Goal: Information Seeking & Learning: Learn about a topic

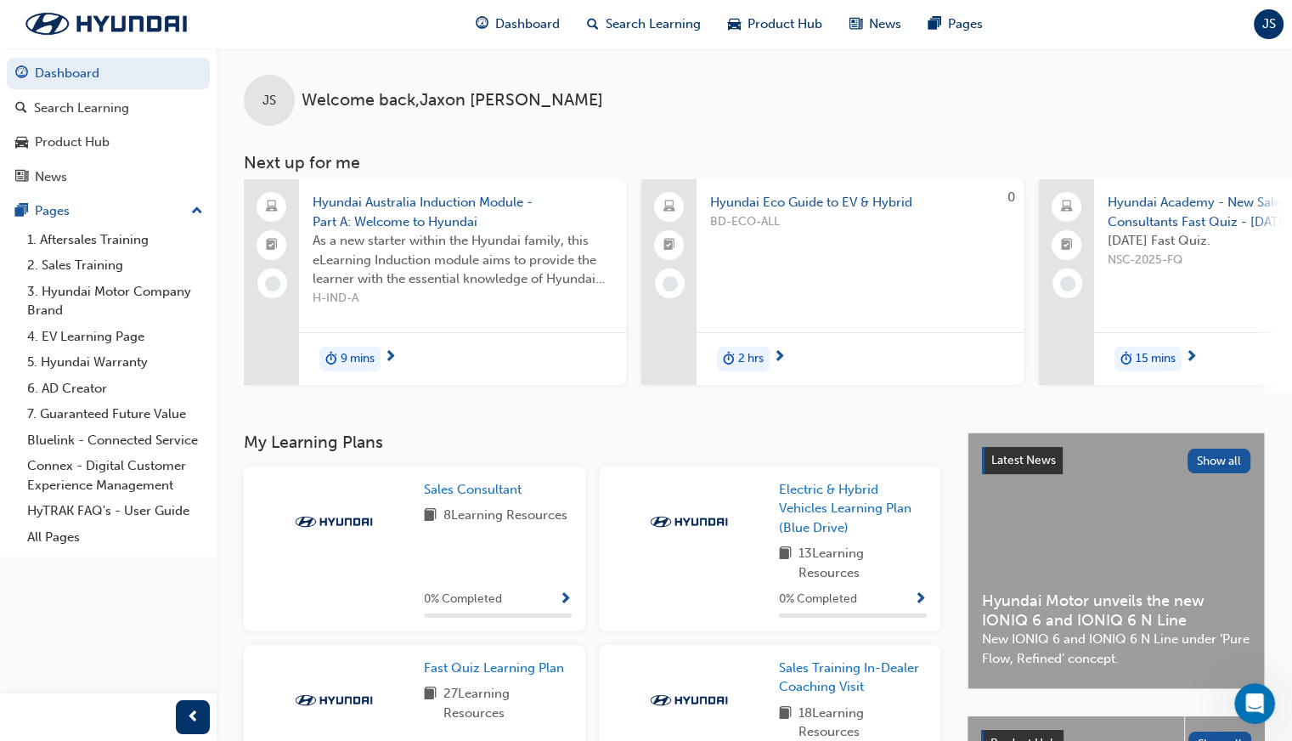
click at [397, 337] on div "9 mins" at bounding box center [462, 358] width 327 height 53
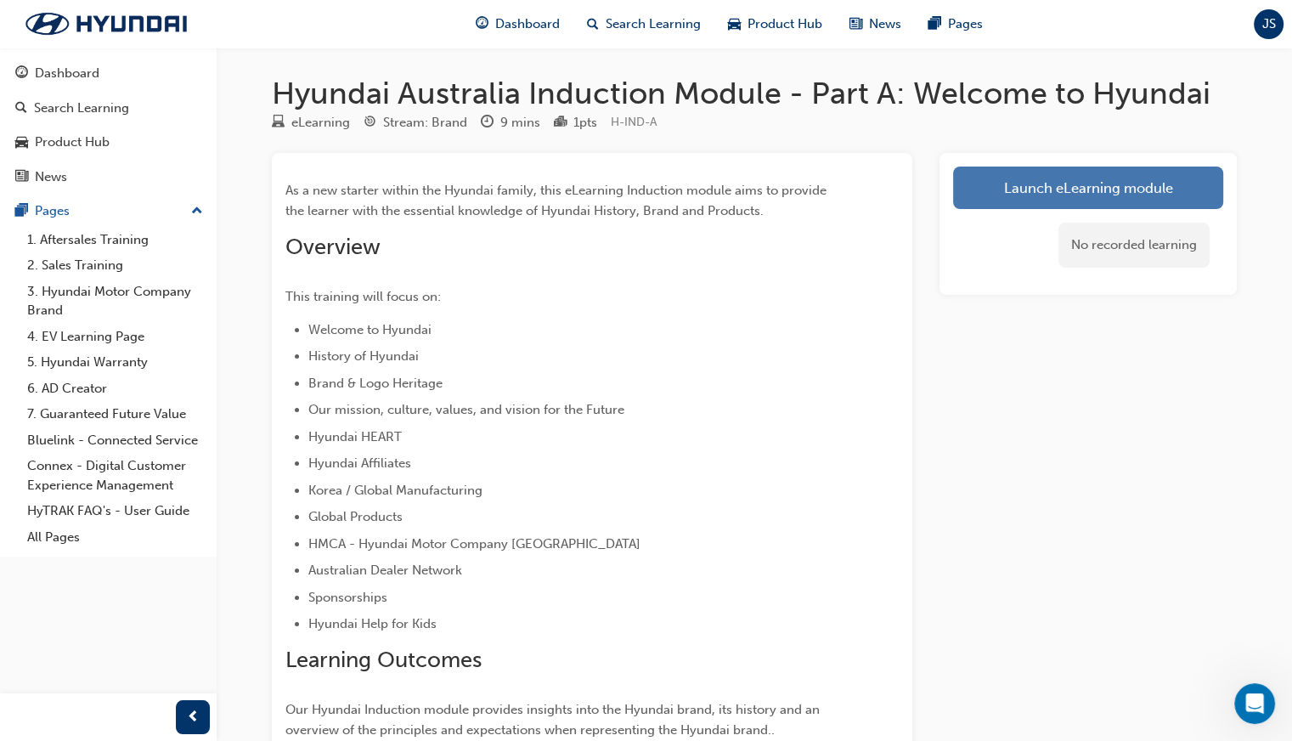
click at [1116, 201] on link "Launch eLearning module" at bounding box center [1088, 187] width 270 height 42
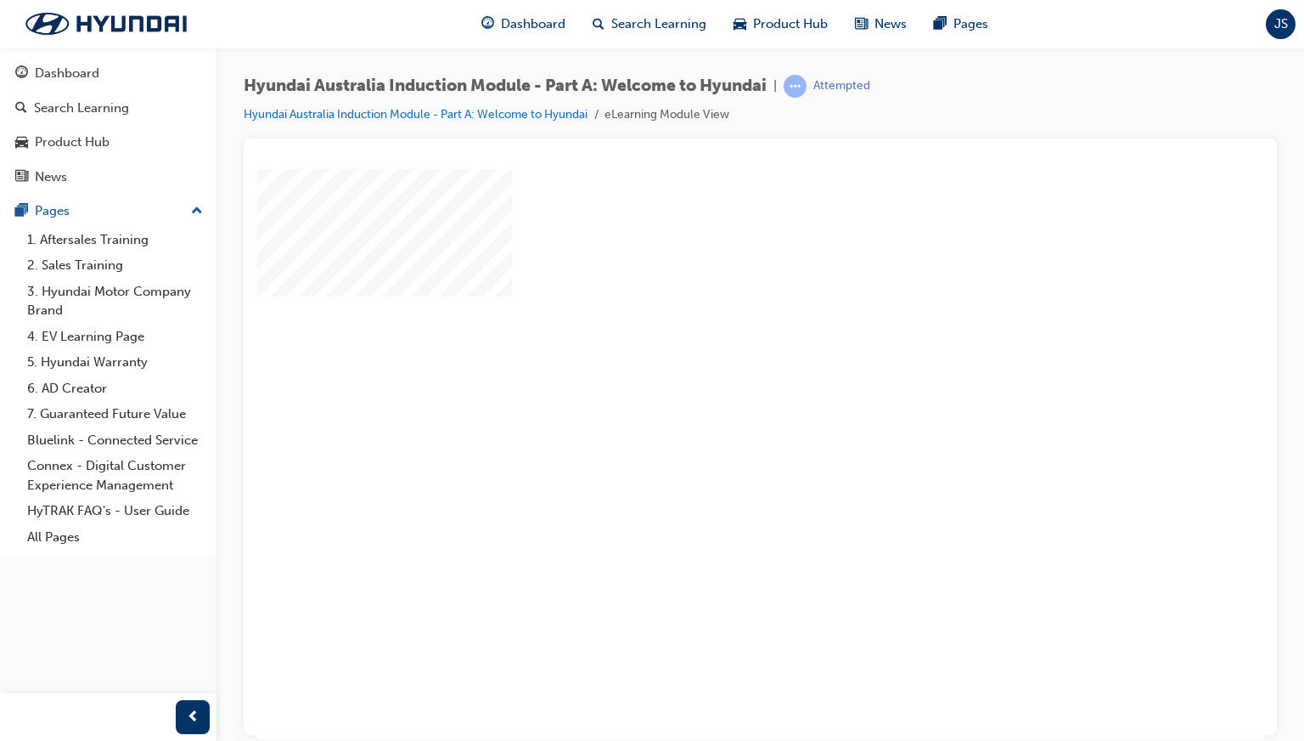
click at [712, 403] on div "play" at bounding box center [712, 403] width 0 height 0
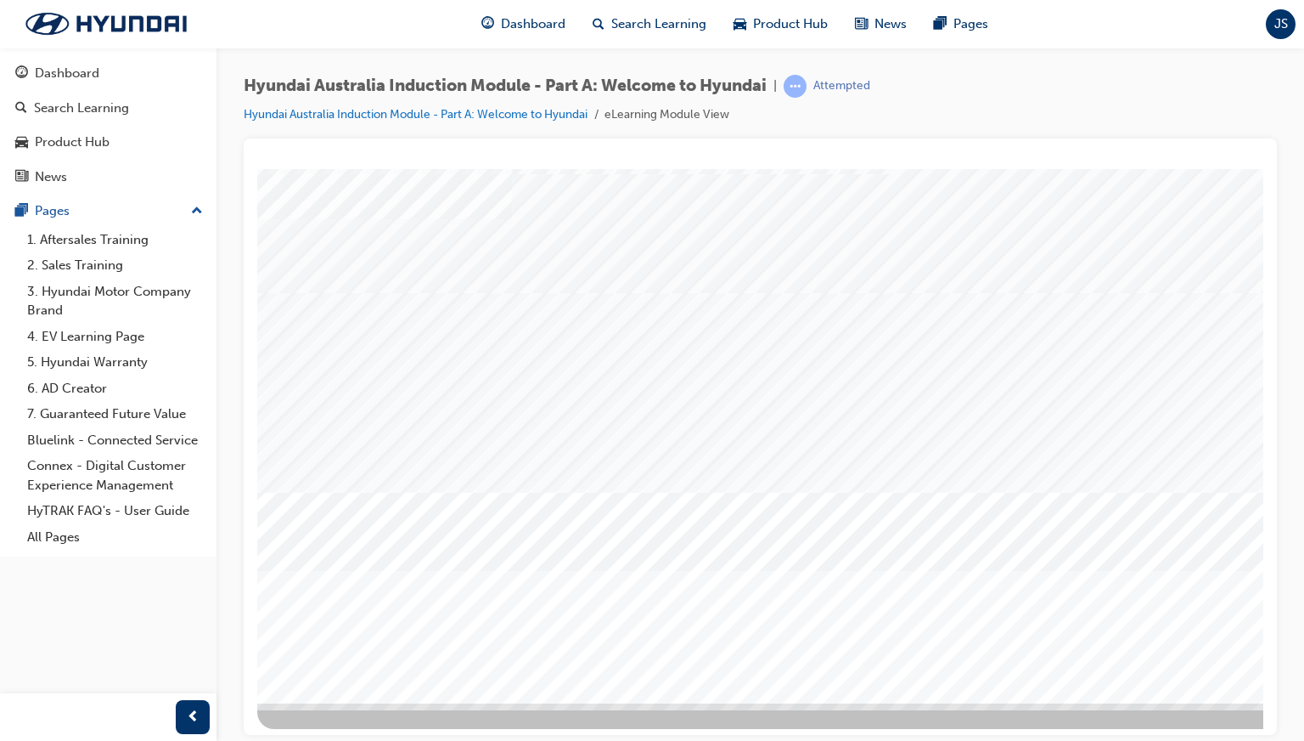
scroll to position [81, 0]
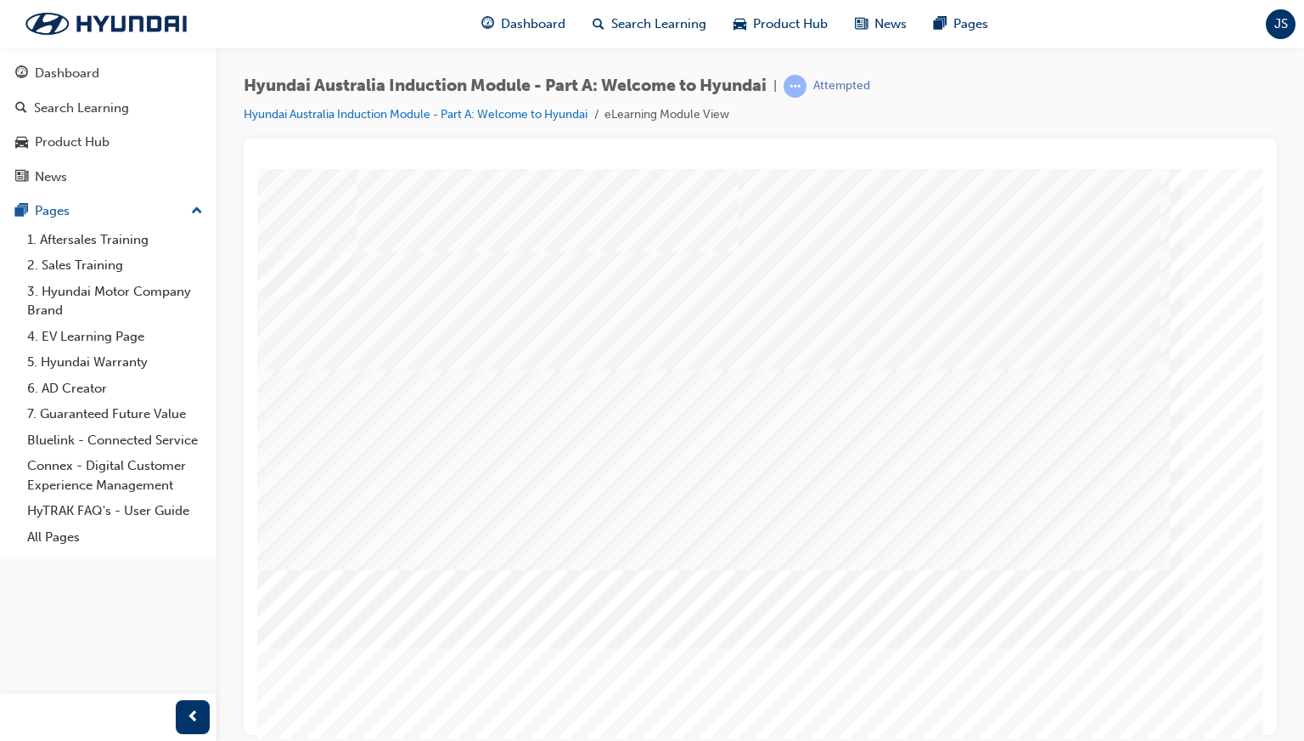
scroll to position [81, 161]
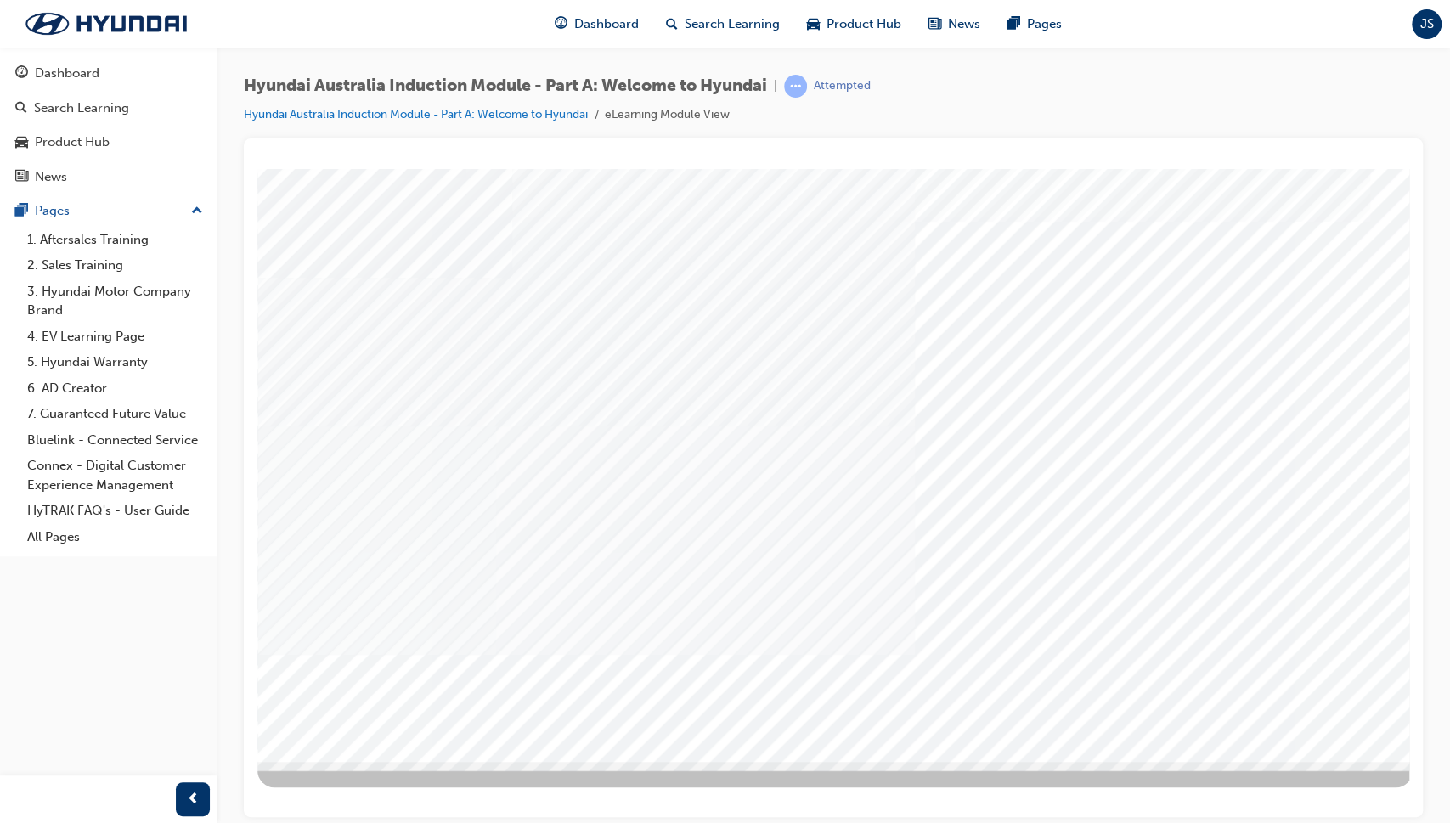
scroll to position [0, 0]
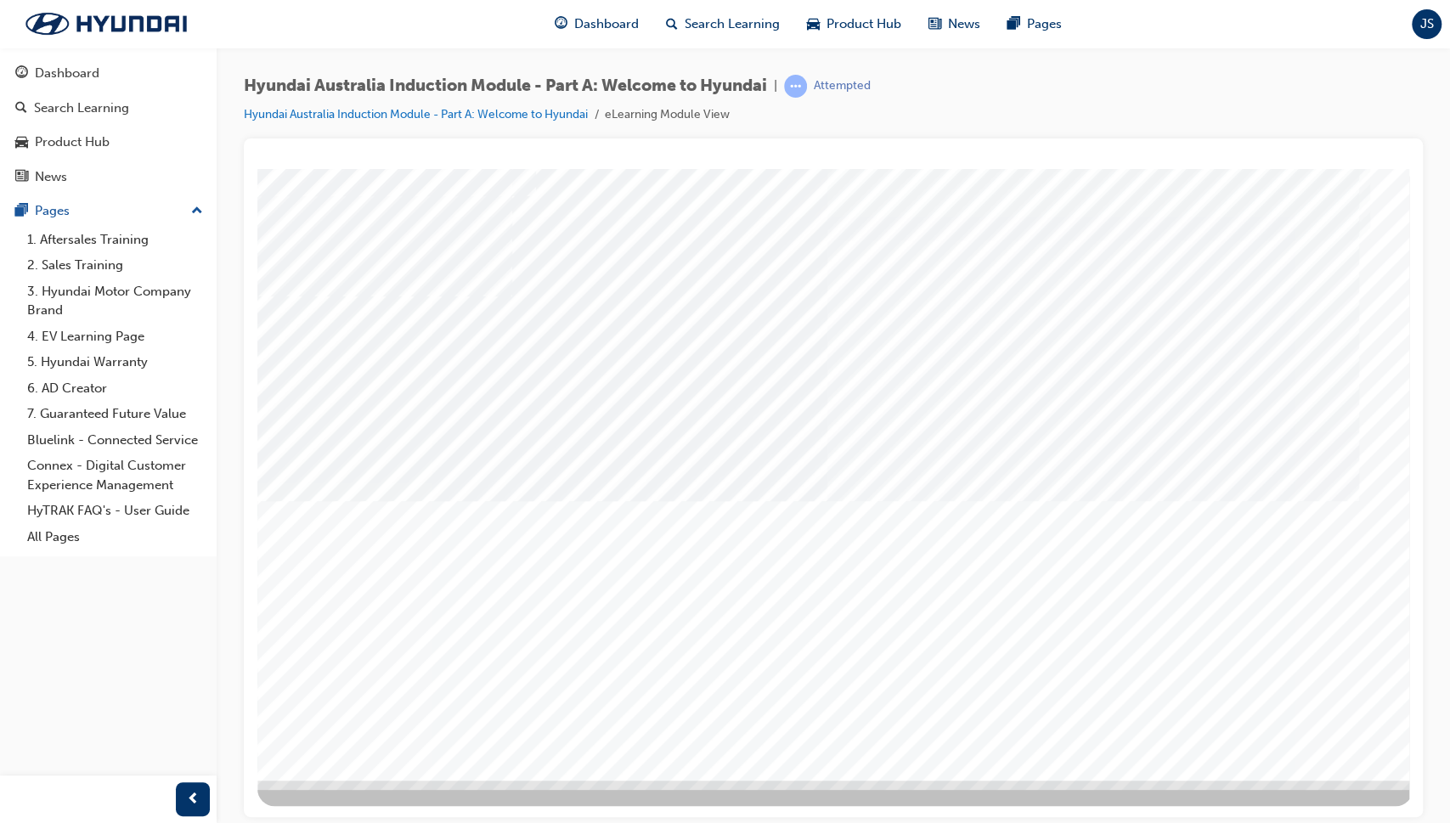
drag, startPoint x: 1185, startPoint y: 679, endPoint x: 765, endPoint y: 442, distance: 482.5
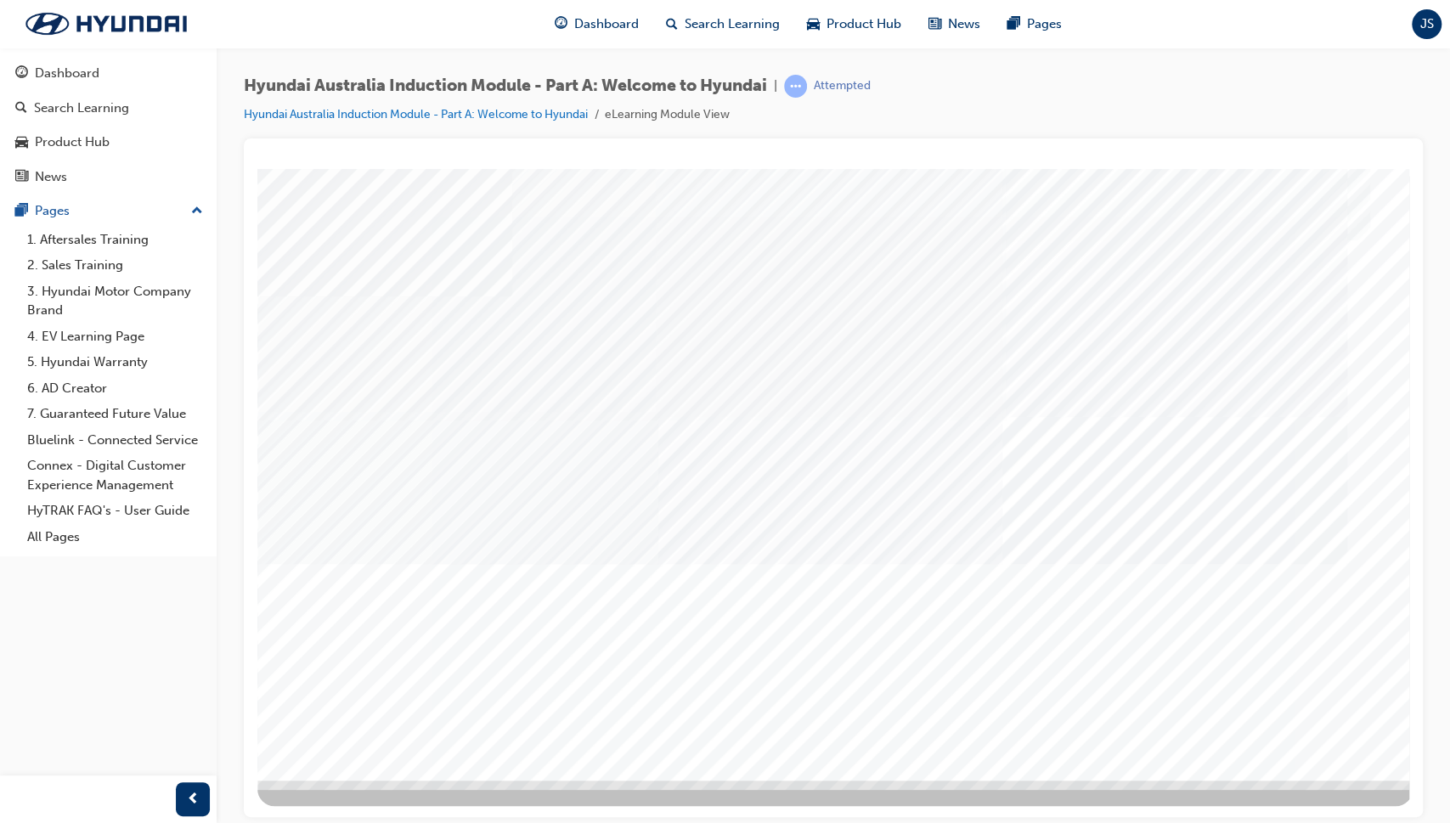
click at [376, 740] on div "Next Trigger this button to go to the next slide" at bounding box center [316, 837] width 119 height 38
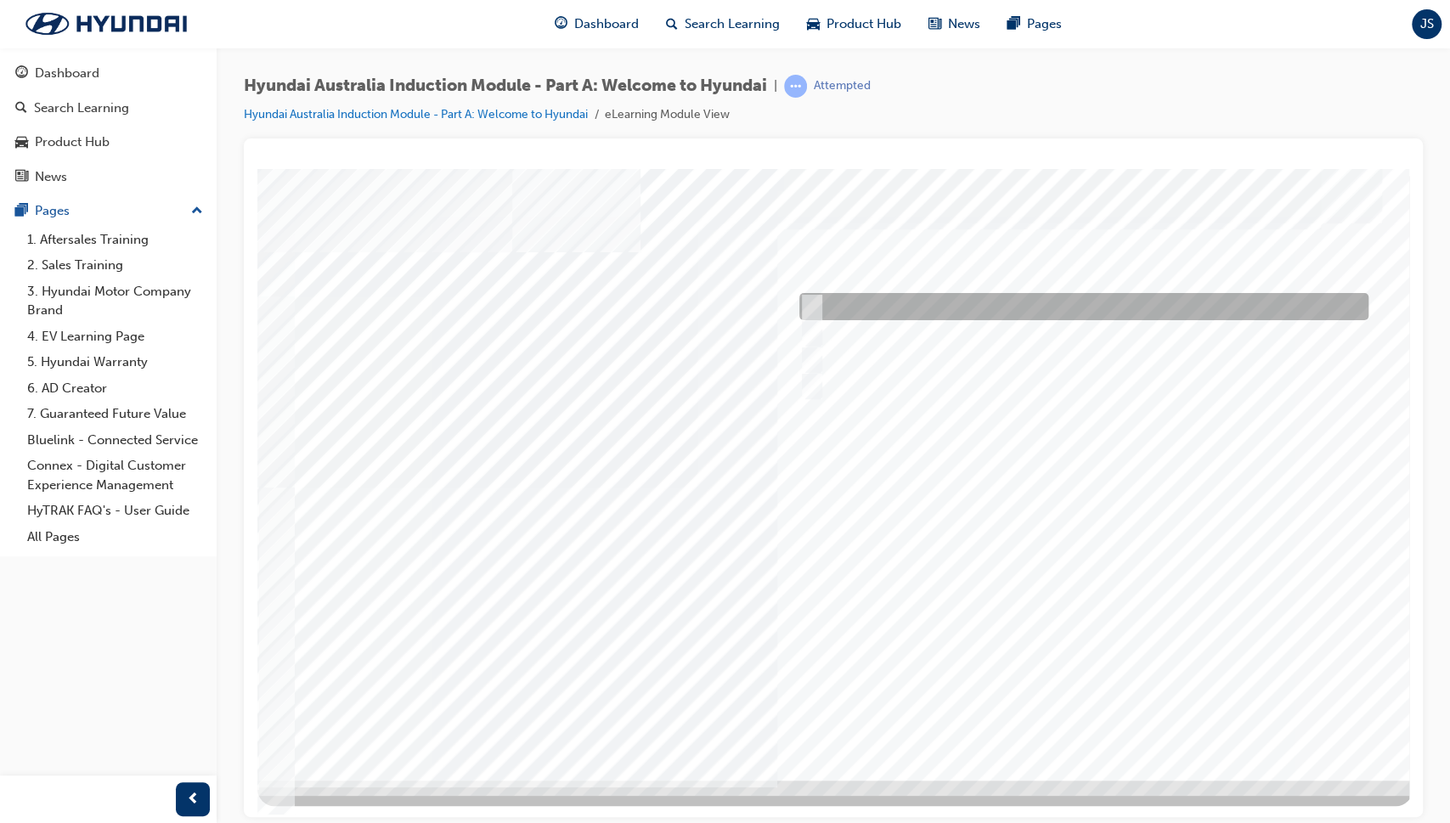
click at [820, 311] on div at bounding box center [1079, 306] width 569 height 27
radio input "true"
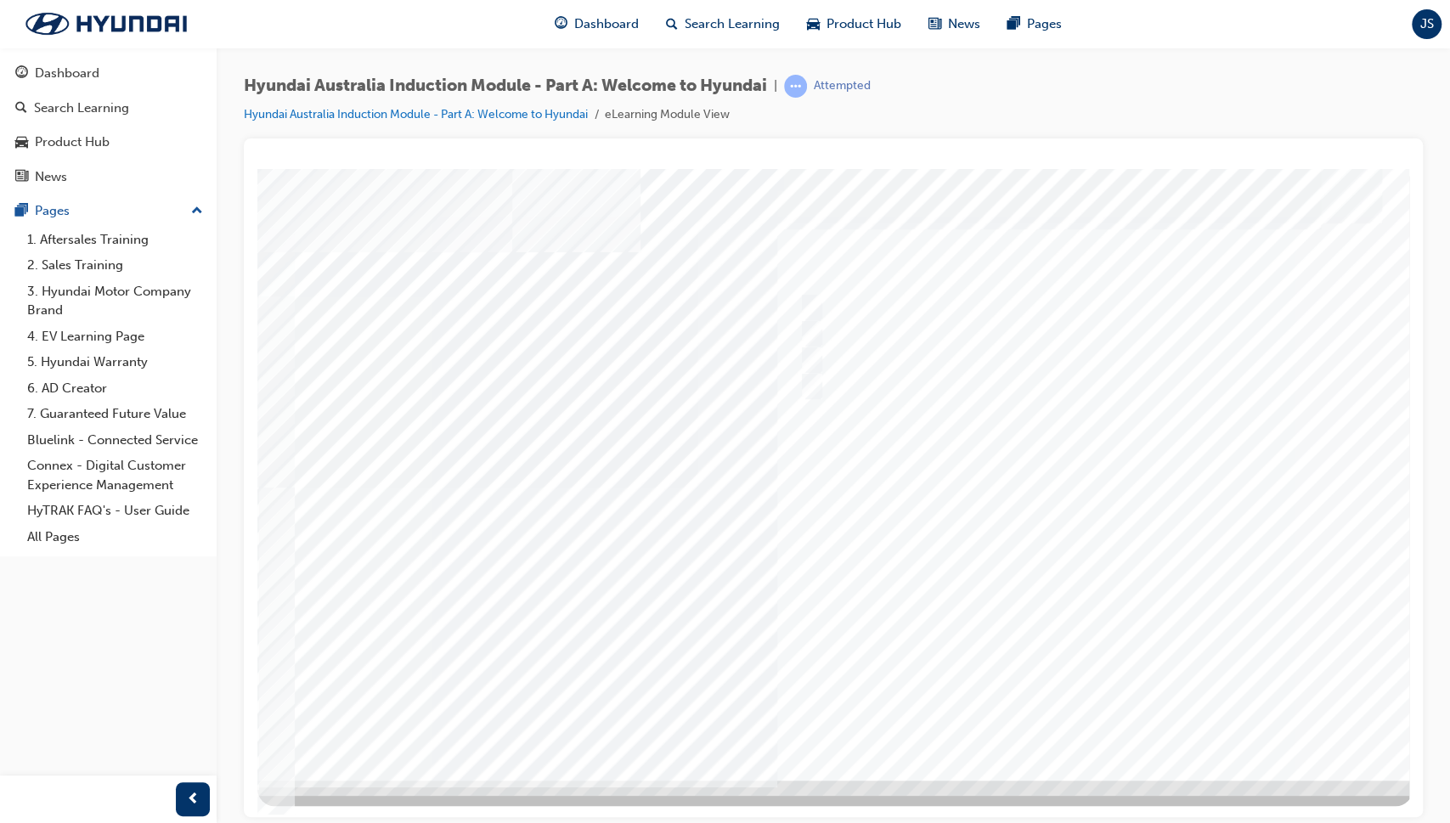
click at [811, 331] on div at bounding box center [834, 473] width 1155 height 611
drag, startPoint x: 1029, startPoint y: 347, endPoint x: 927, endPoint y: 260, distance: 134.3
click at [927, 260] on div "Quiz_Q_2" at bounding box center [834, 473] width 1155 height 611
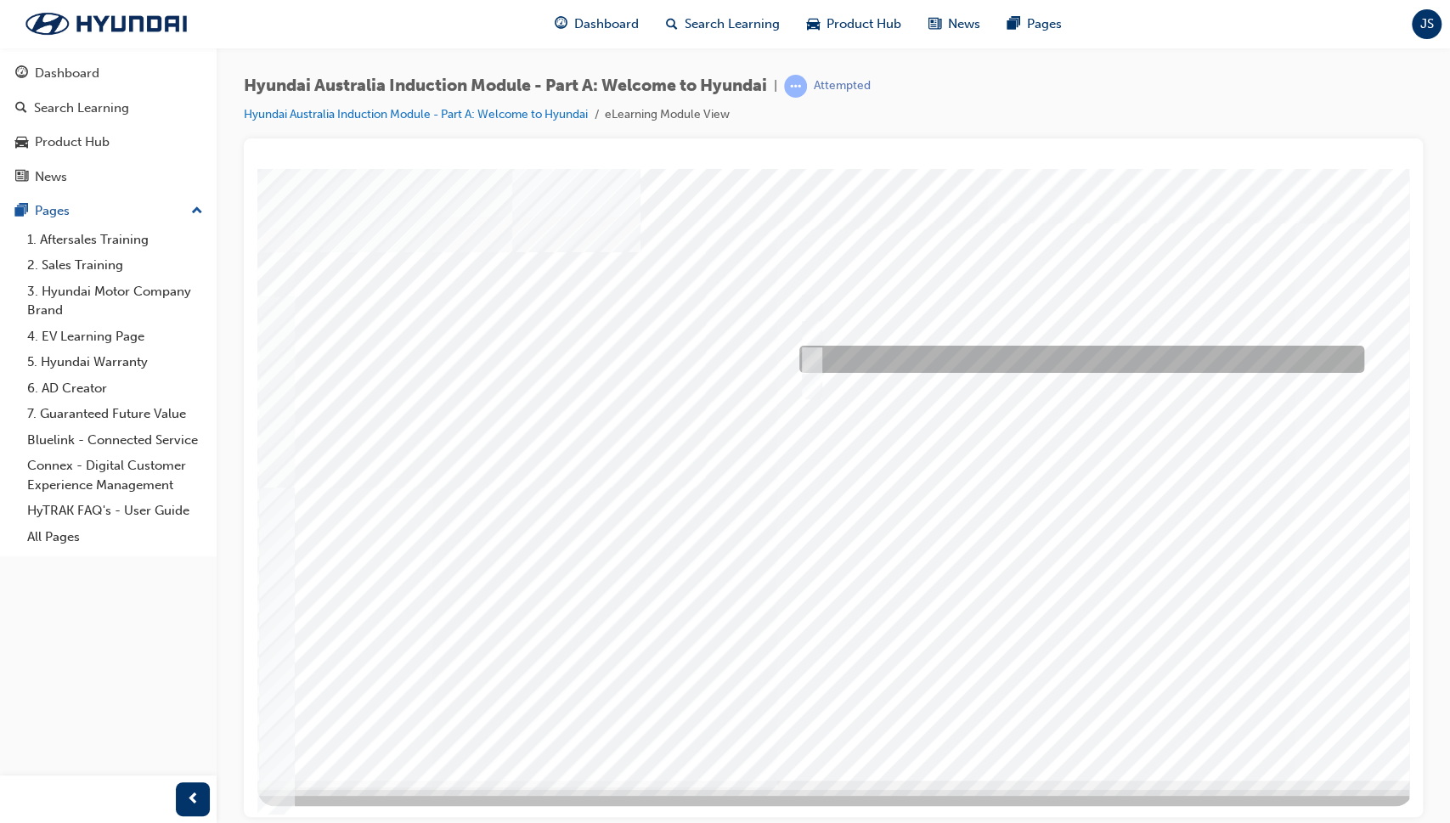
click at [808, 362] on input "Asan Plant, South Korea" at bounding box center [808, 359] width 19 height 19
radio input "true"
click at [1073, 718] on div at bounding box center [834, 473] width 1155 height 611
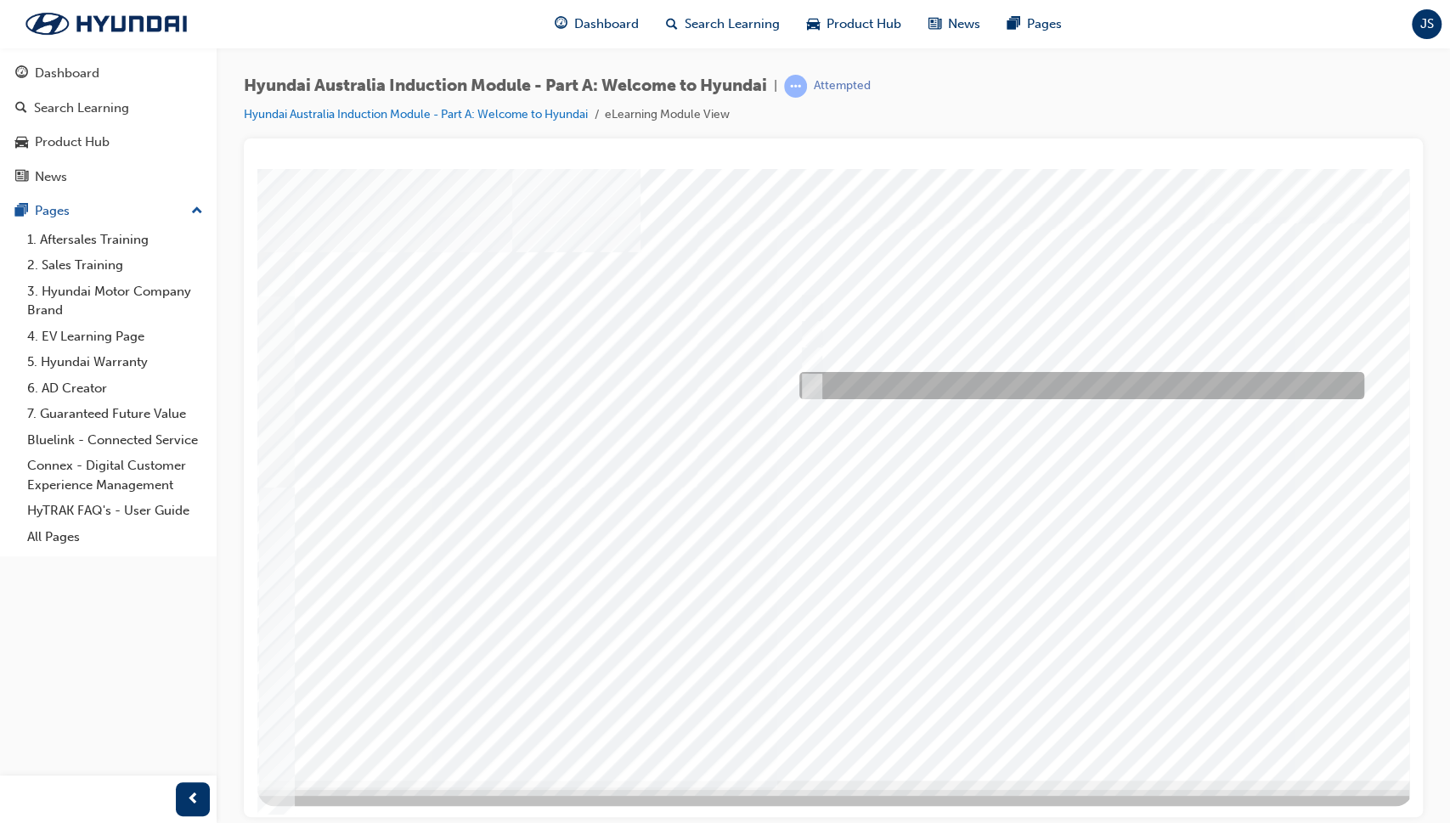
click at [814, 376] on input "Global expansion" at bounding box center [807, 385] width 19 height 19
checkbox input "true"
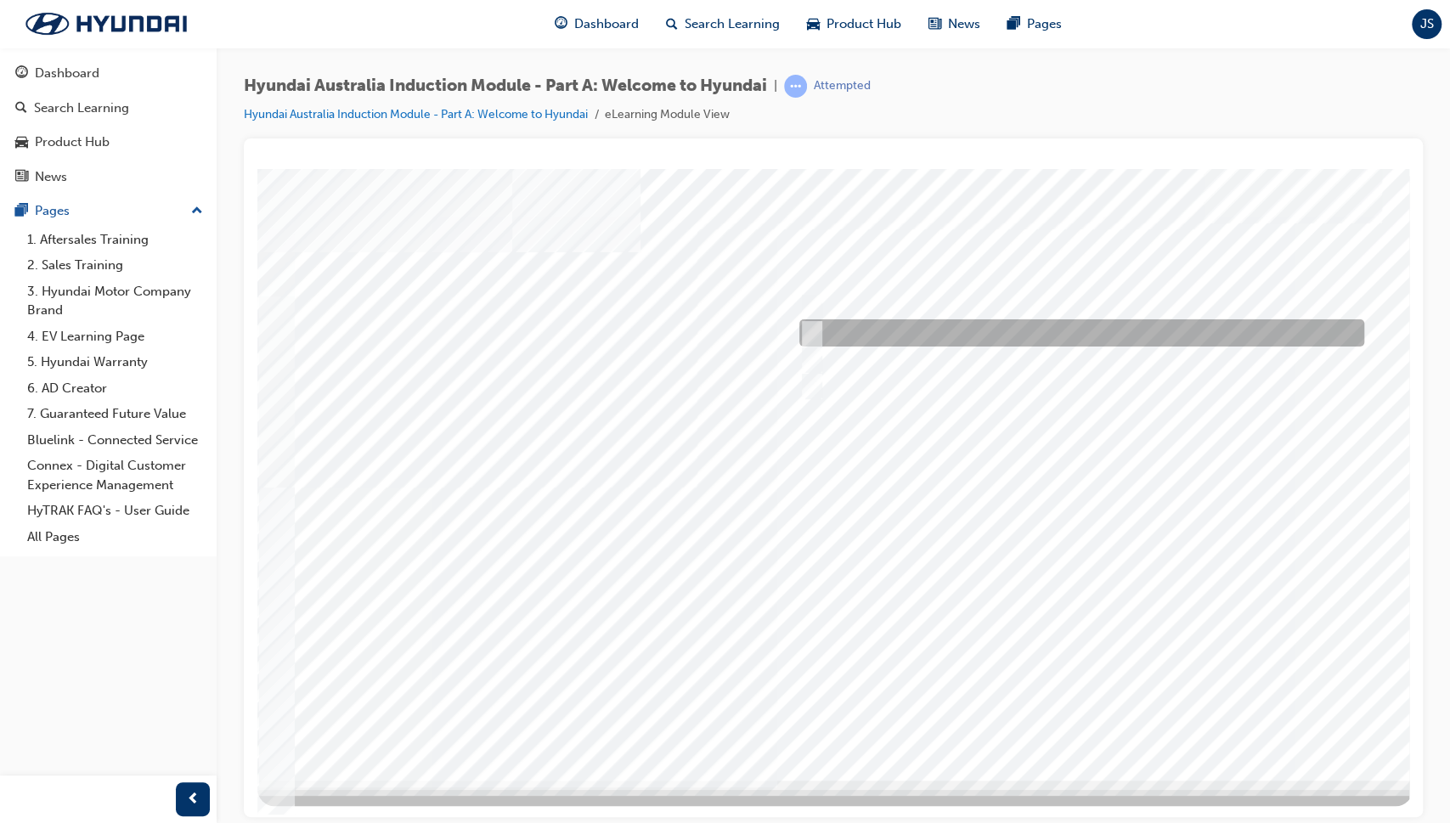
click at [809, 335] on input "A satisfied customer" at bounding box center [807, 333] width 19 height 19
checkbox input "true"
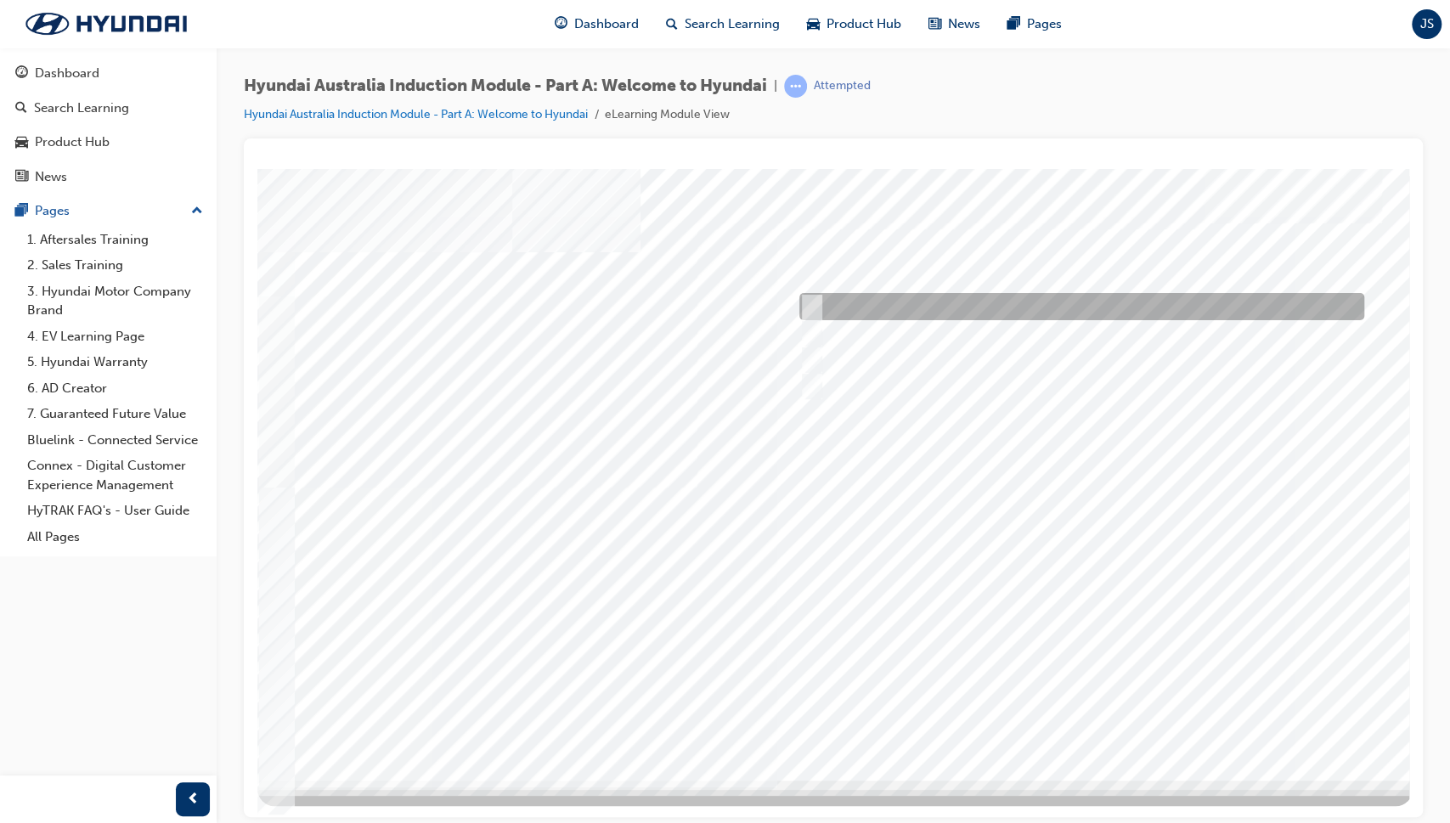
click at [811, 302] on input "A company representative" at bounding box center [807, 306] width 19 height 19
checkbox input "true"
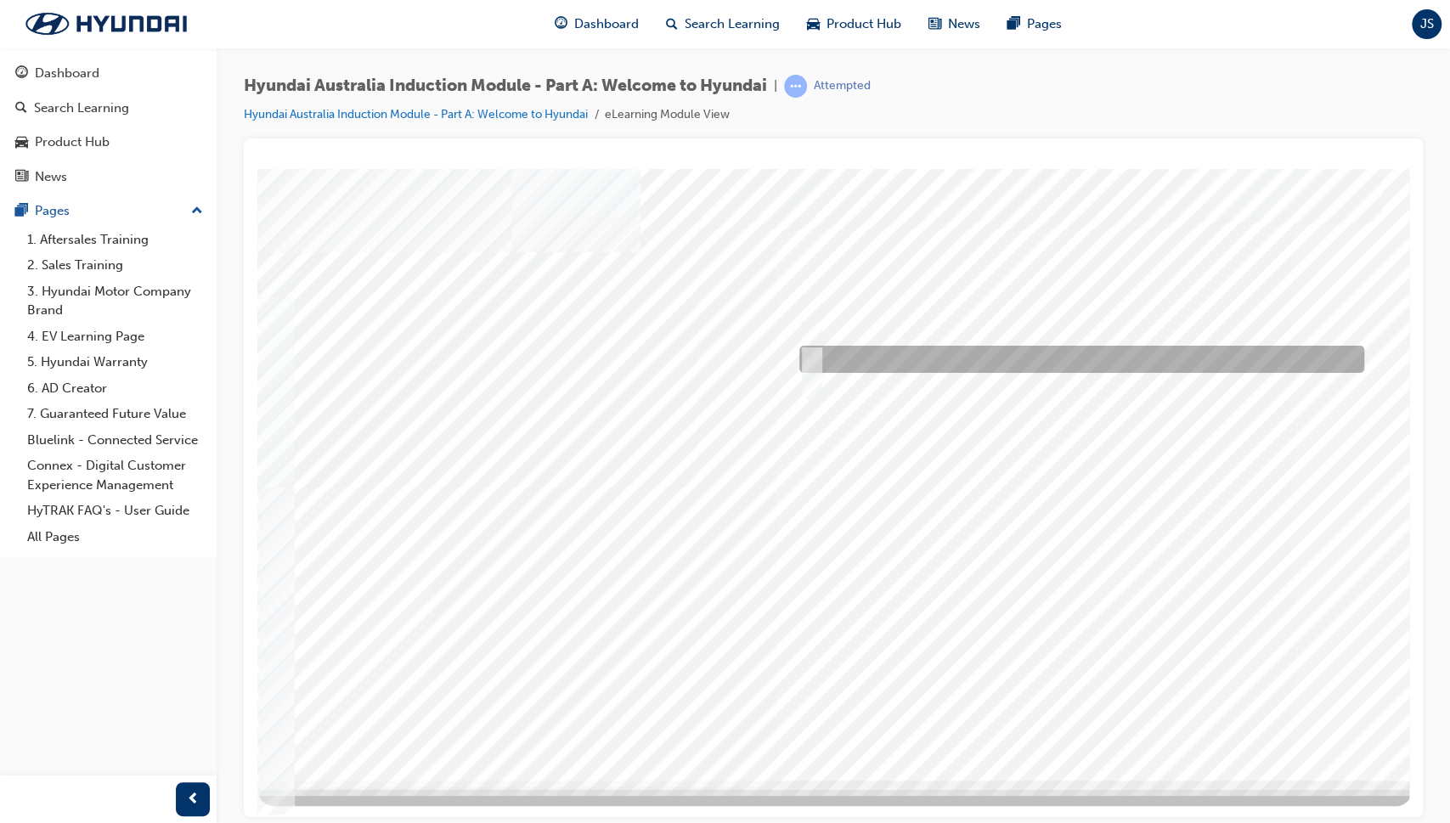
click at [815, 353] on input "Learning from past challenges" at bounding box center [807, 359] width 19 height 19
checkbox input "true"
click at [1118, 701] on div at bounding box center [834, 473] width 1155 height 611
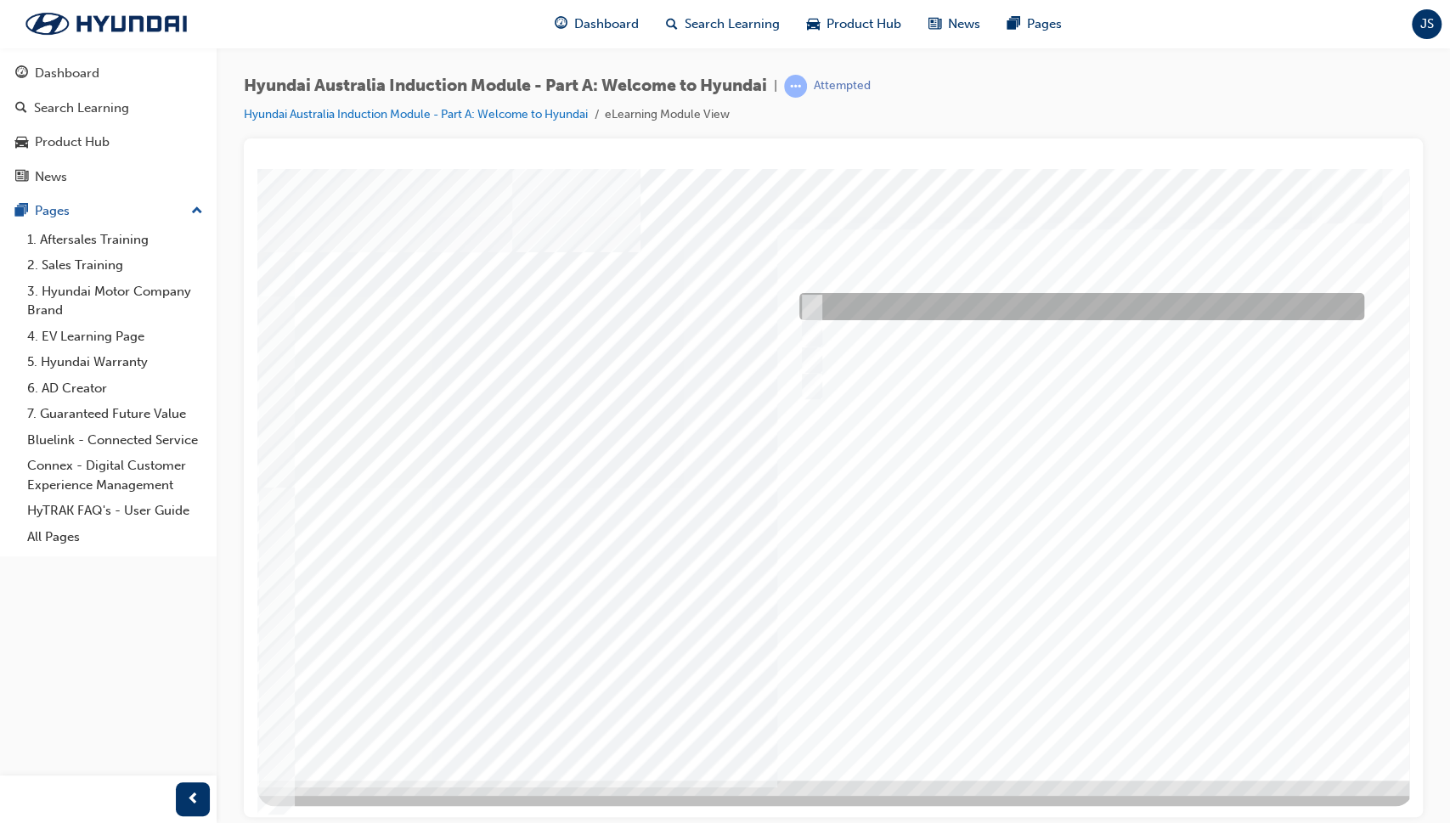
click at [814, 303] on input "Brisbane Lions Football Club" at bounding box center [807, 306] width 19 height 19
checkbox input "true"
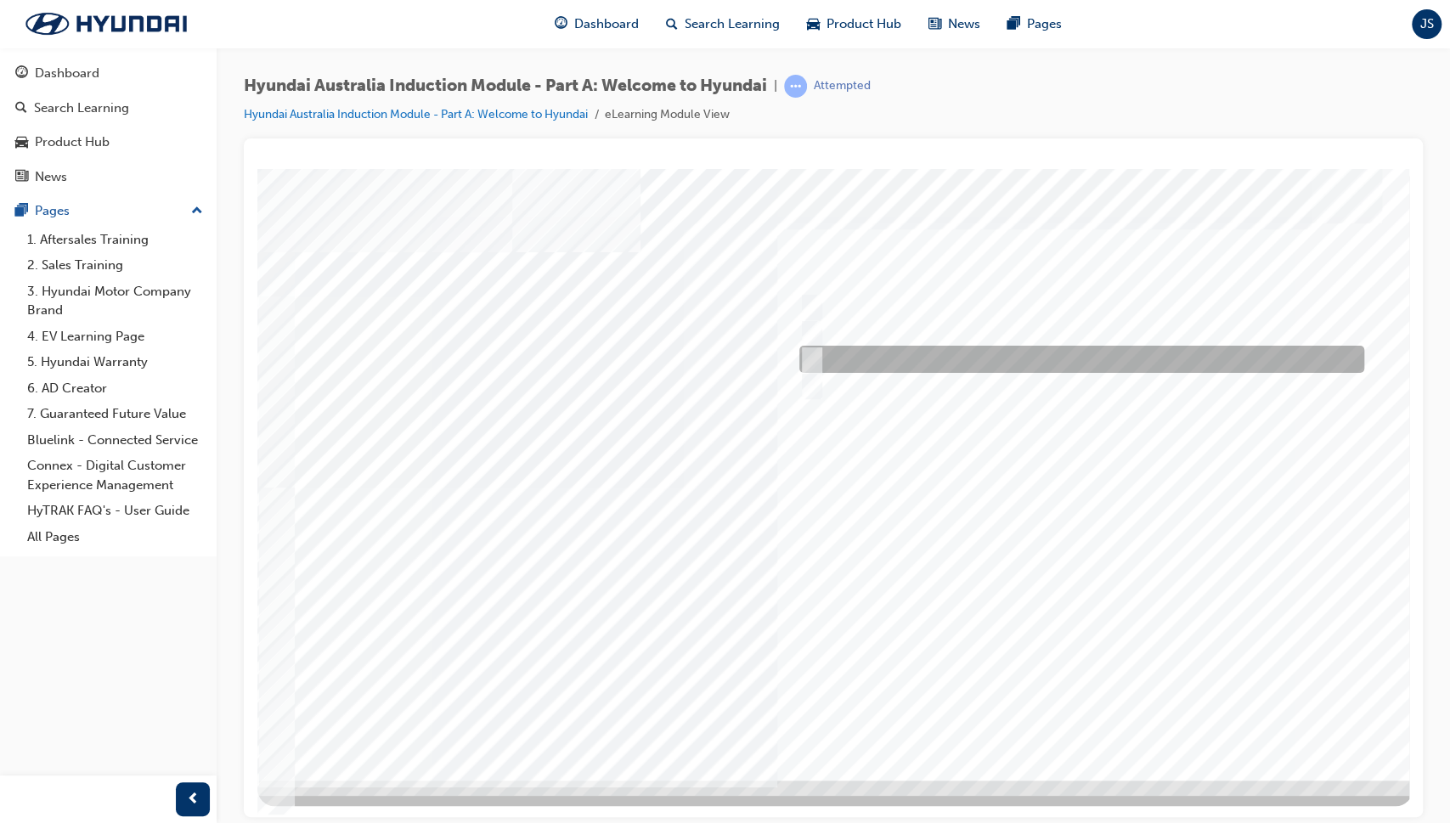
click at [807, 359] on input "Carlton Football Club" at bounding box center [807, 359] width 19 height 19
checkbox input "true"
click at [1078, 700] on div at bounding box center [834, 473] width 1155 height 611
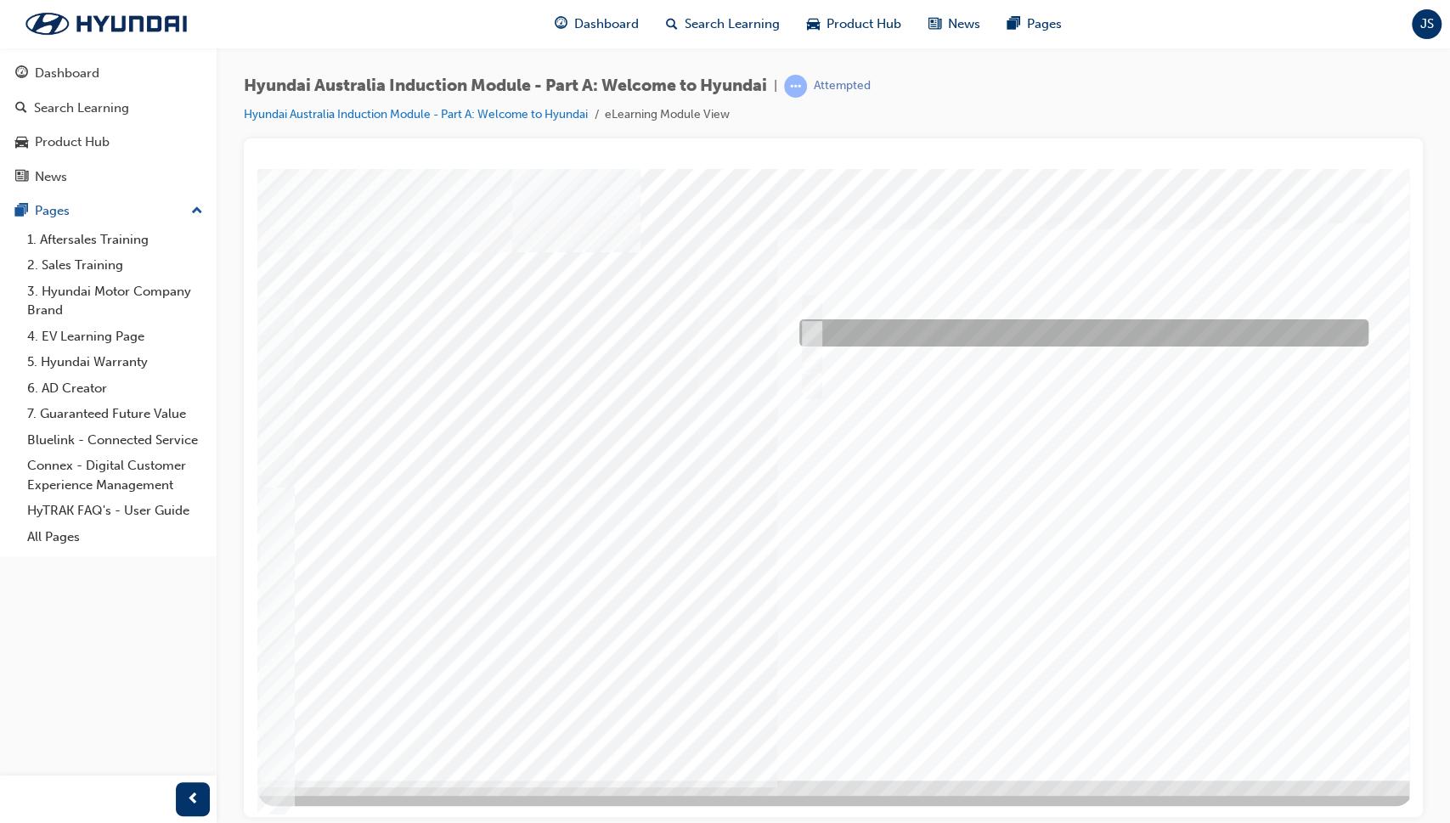
click at [859, 338] on div at bounding box center [1079, 332] width 569 height 27
radio input "true"
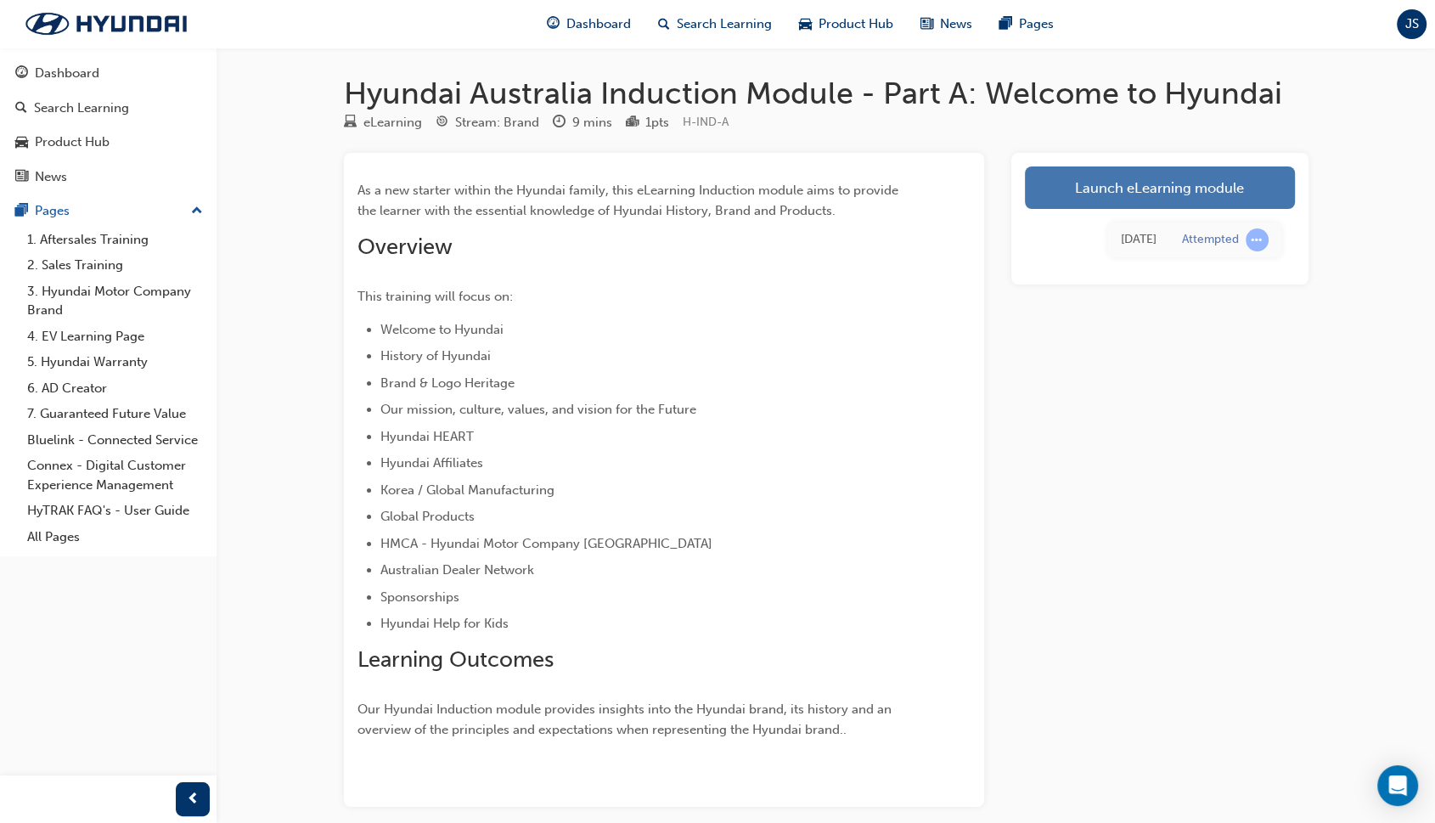
click at [1175, 185] on link "Launch eLearning module" at bounding box center [1160, 187] width 270 height 42
